Goal: Information Seeking & Learning: Find specific fact

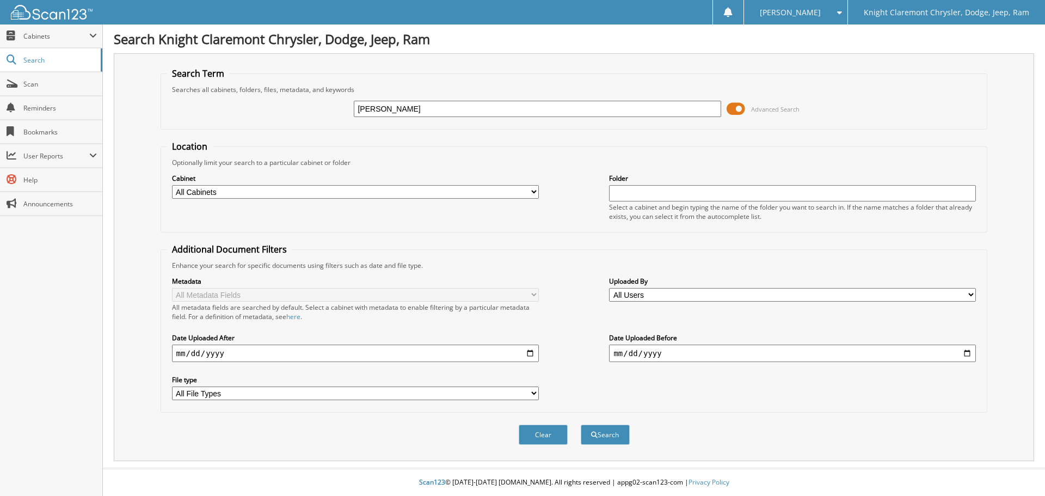
type input "[PERSON_NAME]"
click at [581, 424] on button "Search" at bounding box center [605, 434] width 49 height 20
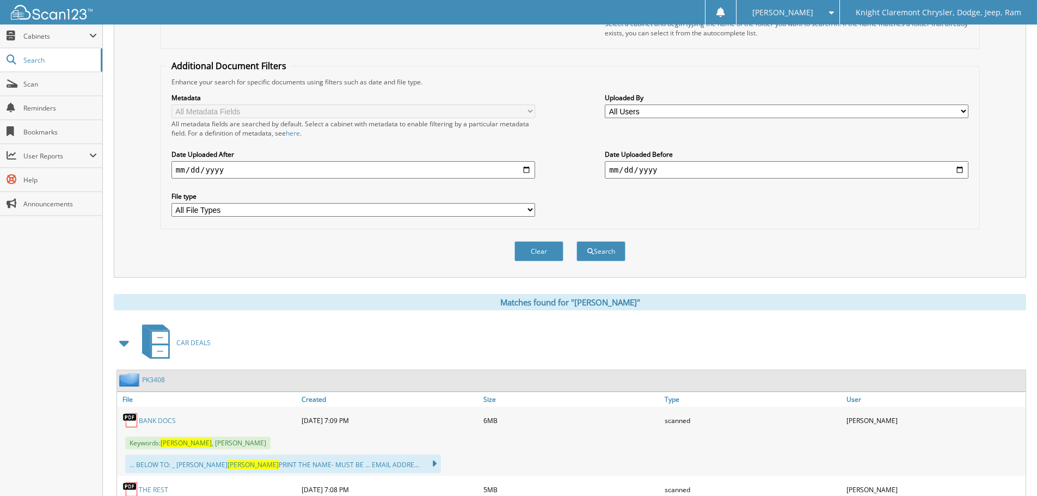
scroll to position [327, 0]
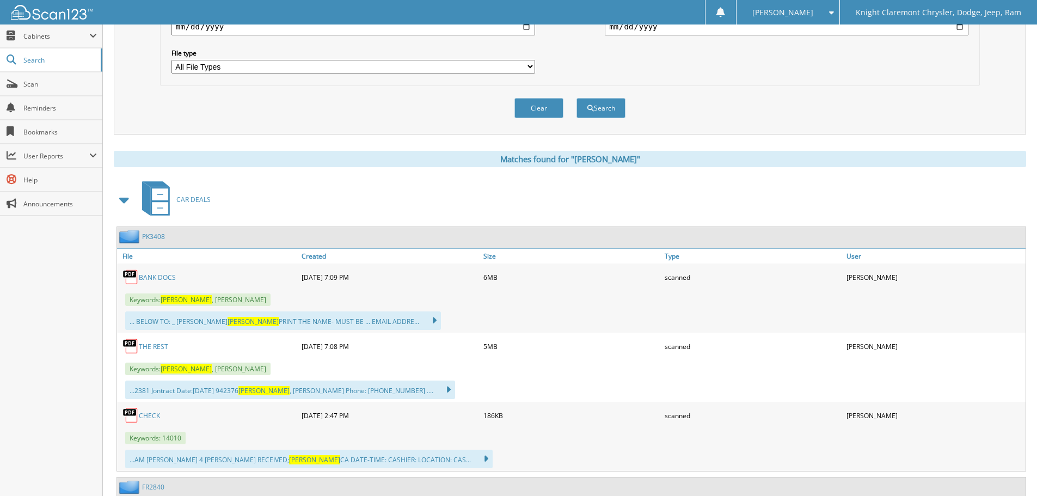
click at [161, 280] on link "BANK DOCS" at bounding box center [157, 277] width 37 height 9
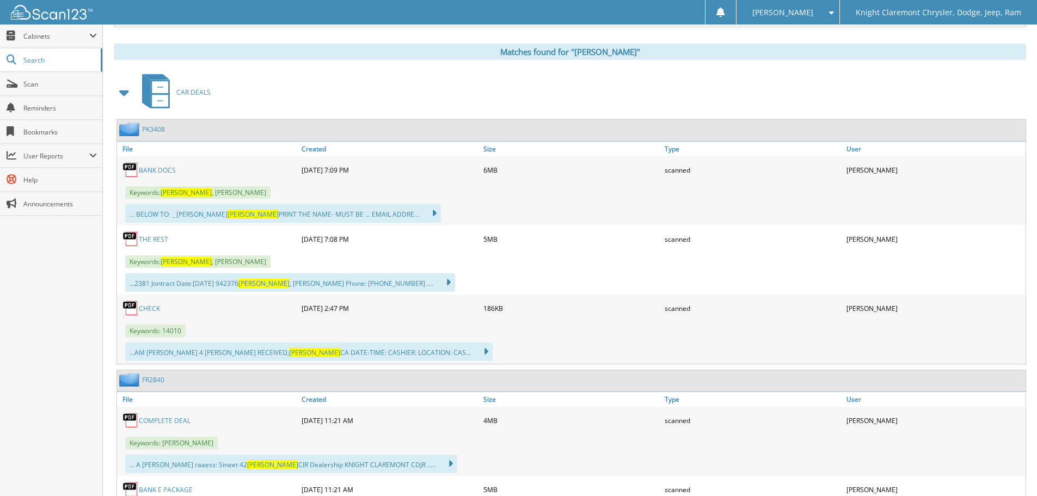
scroll to position [381, 0]
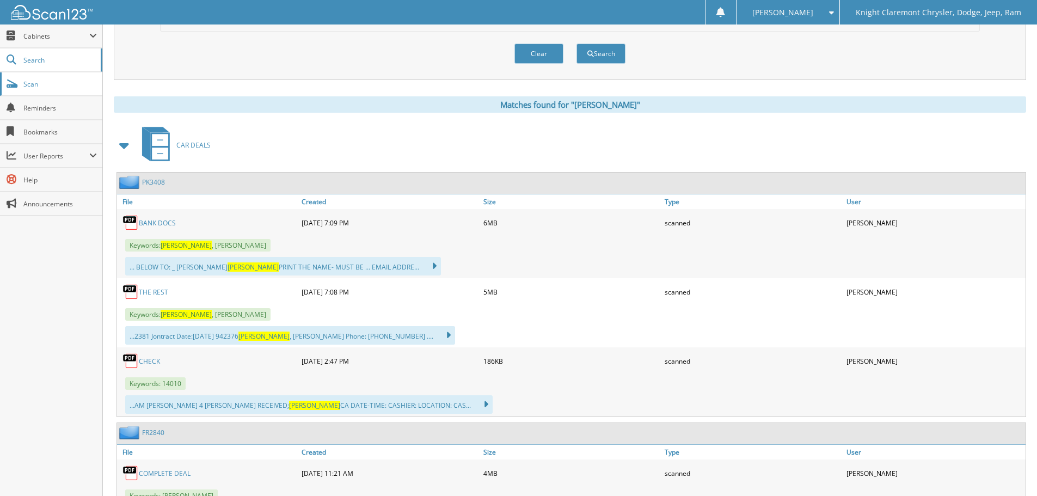
click at [26, 83] on span "Scan" at bounding box center [59, 83] width 73 height 9
